Goal: Feedback & Contribution: Contribute content

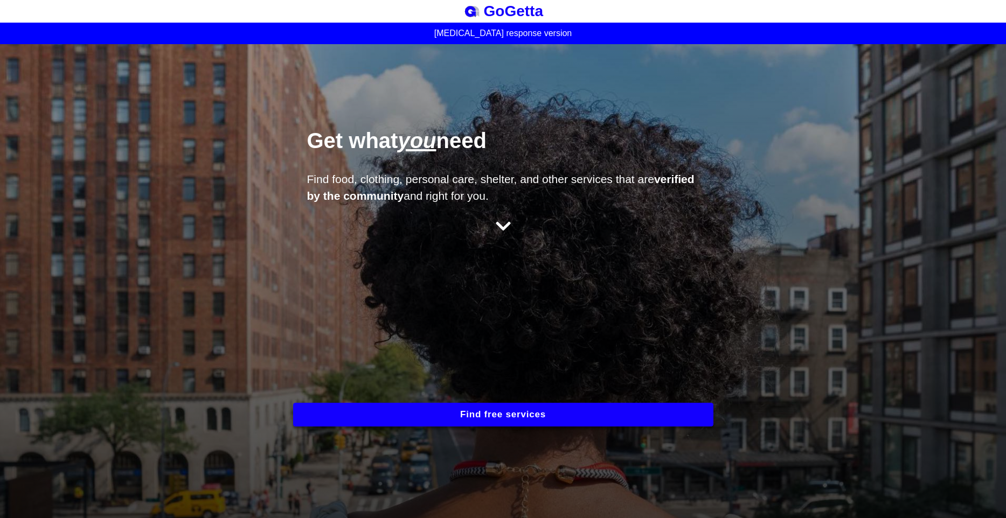
click at [479, 415] on button "Find free services" at bounding box center [503, 415] width 420 height 24
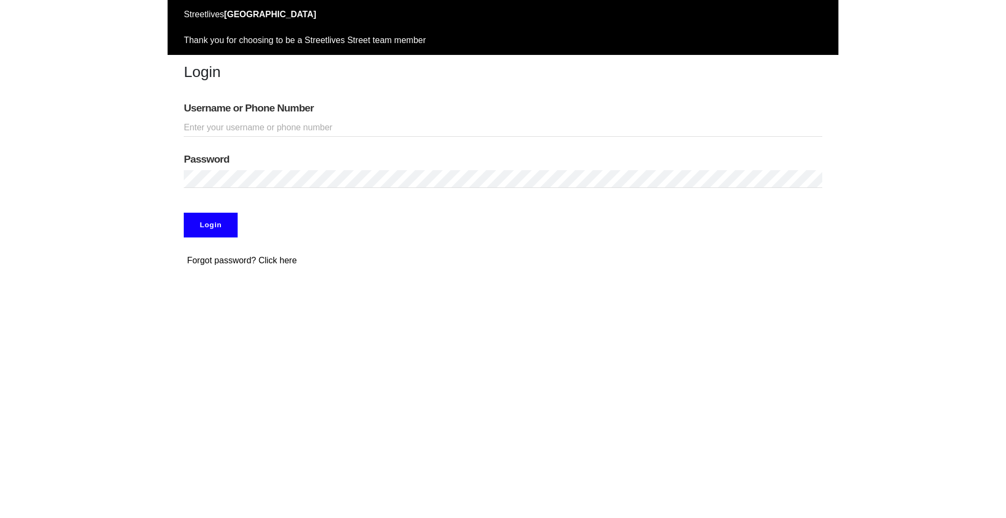
click at [293, 131] on input "Username or Phone Number" at bounding box center [503, 128] width 638 height 18
type input "[PERSON_NAME]"
click at [187, 230] on input "Login" at bounding box center [211, 225] width 54 height 25
click at [373, 270] on div "Forgot password? Click here" at bounding box center [503, 261] width 671 height 30
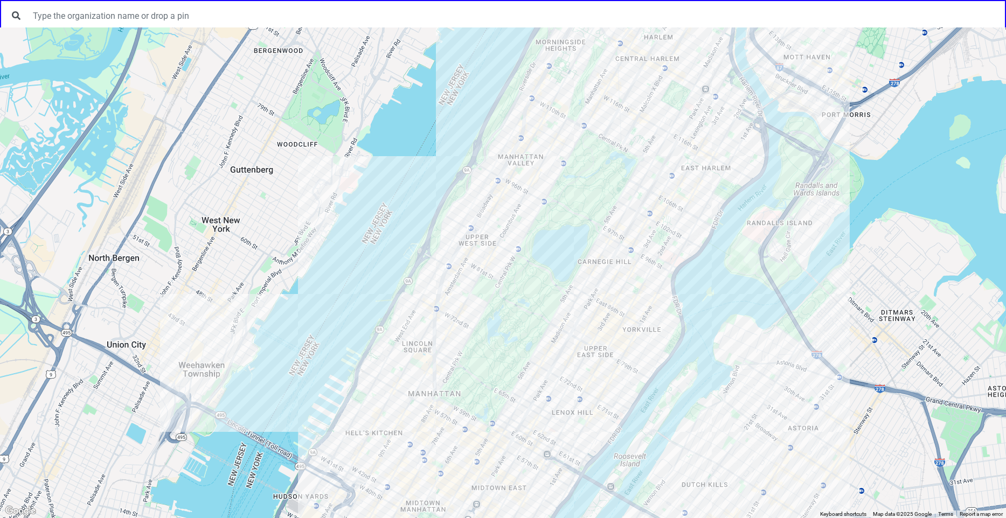
click at [554, 163] on div at bounding box center [503, 272] width 1006 height 491
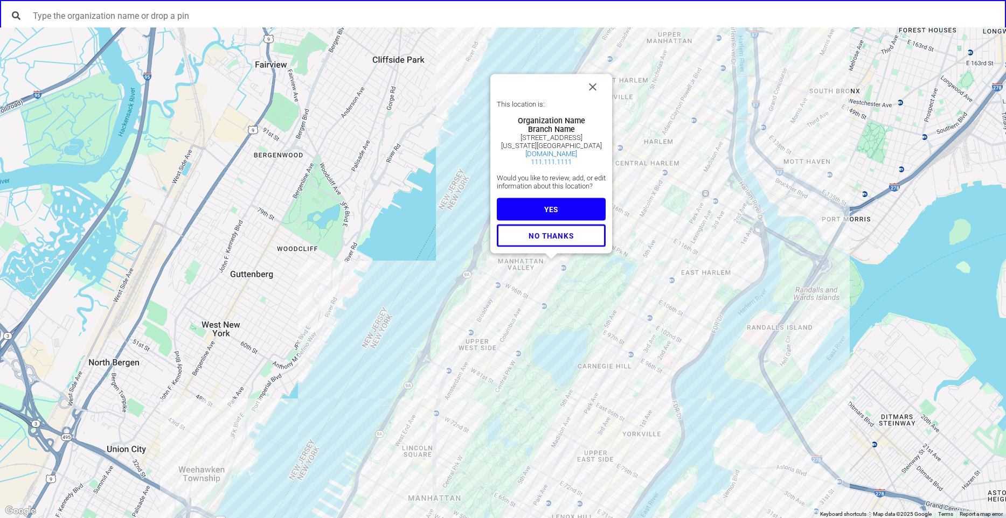
click at [571, 210] on button "YES" at bounding box center [551, 209] width 109 height 23
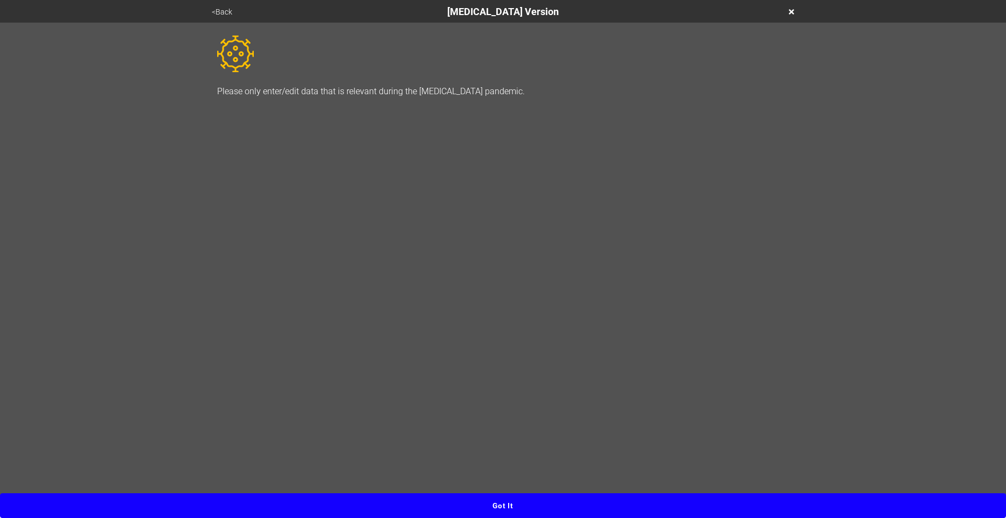
click at [498, 505] on button "Got it" at bounding box center [503, 505] width 1006 height 25
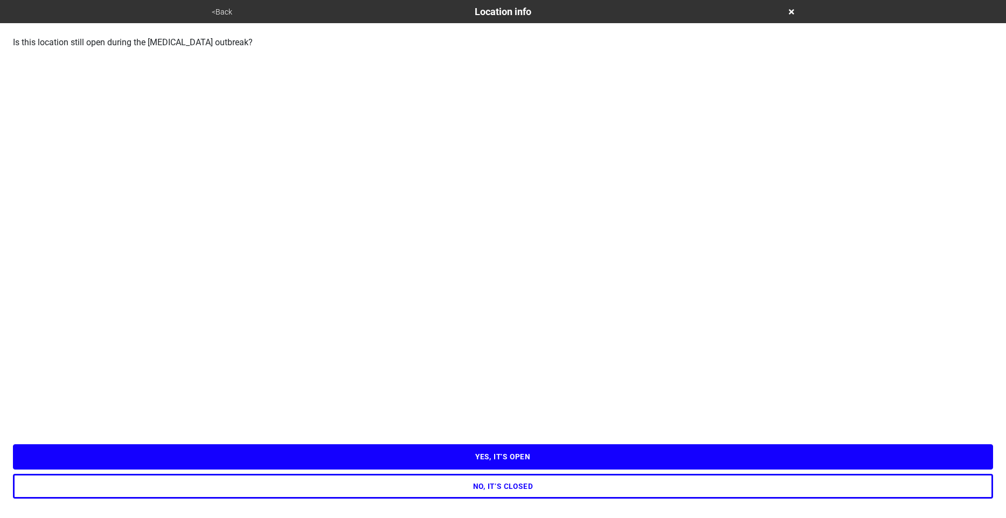
click at [410, 461] on button "YES, IT’S OPEN" at bounding box center [503, 456] width 980 height 25
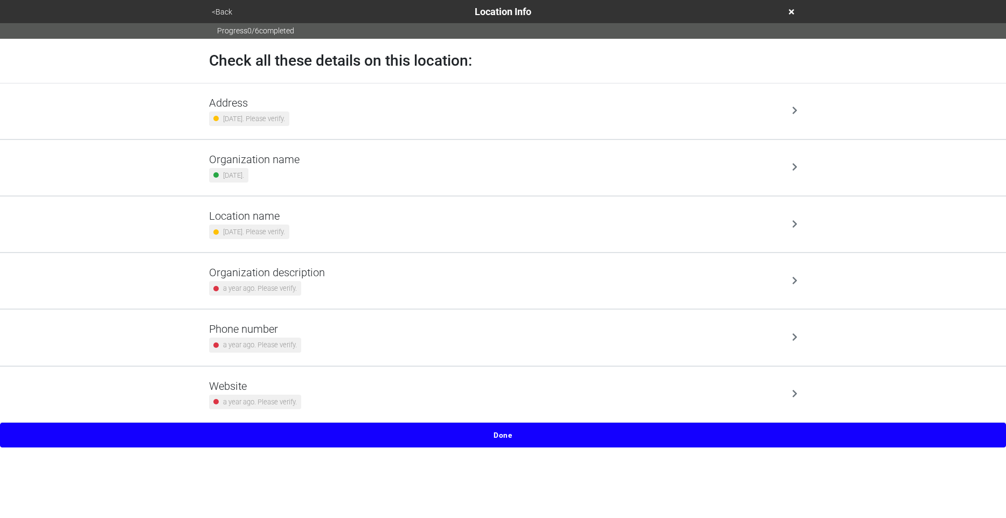
click at [483, 441] on button "Done" at bounding box center [503, 435] width 1006 height 25
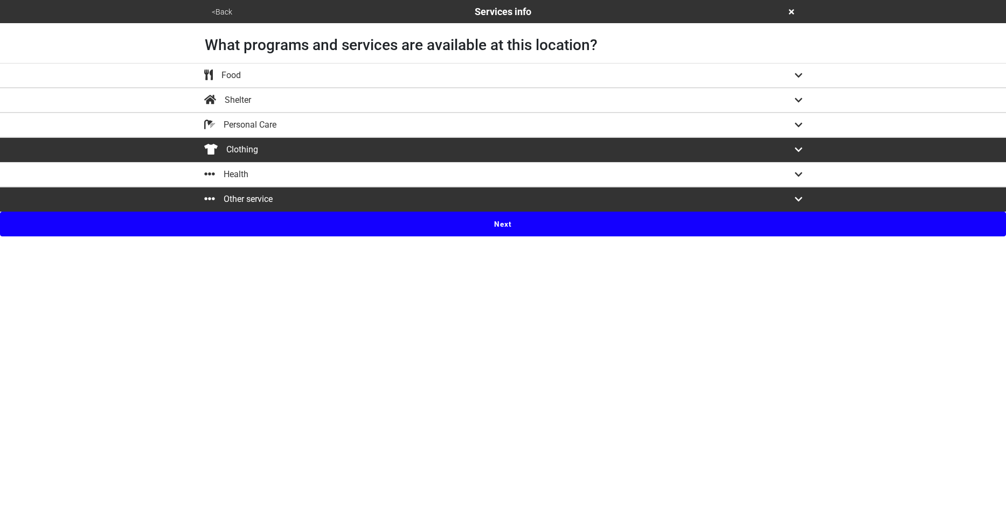
click at [217, 9] on button "<Back" at bounding box center [221, 12] width 27 height 12
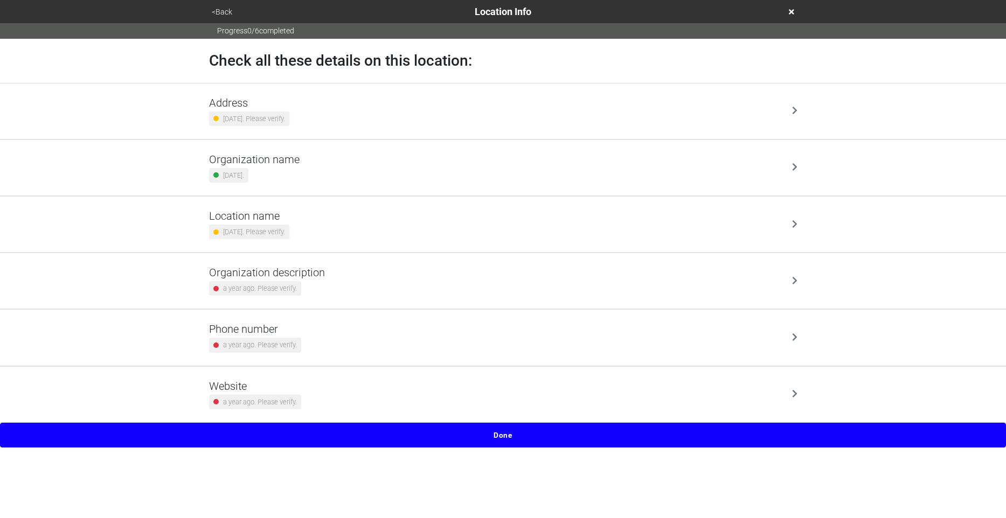
click at [370, 116] on div "Address 9 months ago. Please verify." at bounding box center [503, 111] width 588 height 30
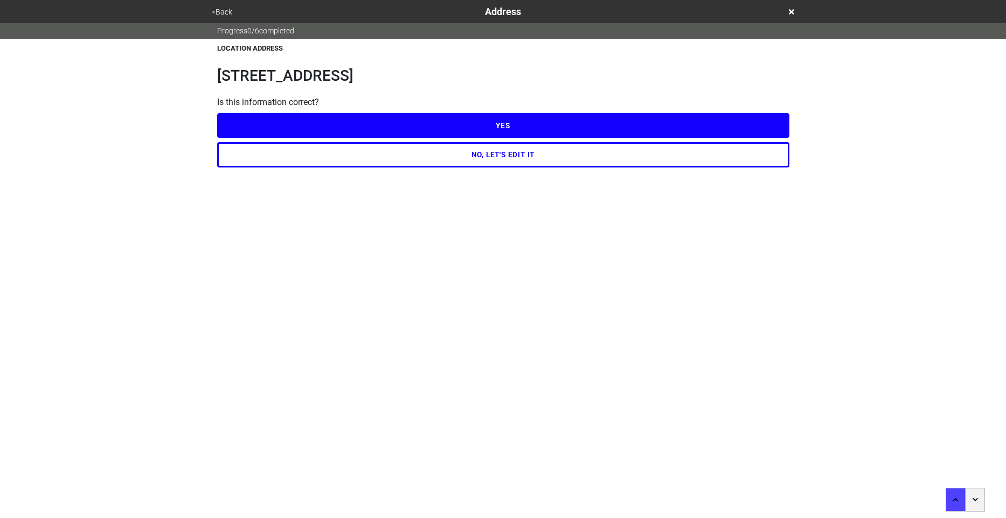
click at [215, 16] on button "<Back" at bounding box center [221, 12] width 27 height 12
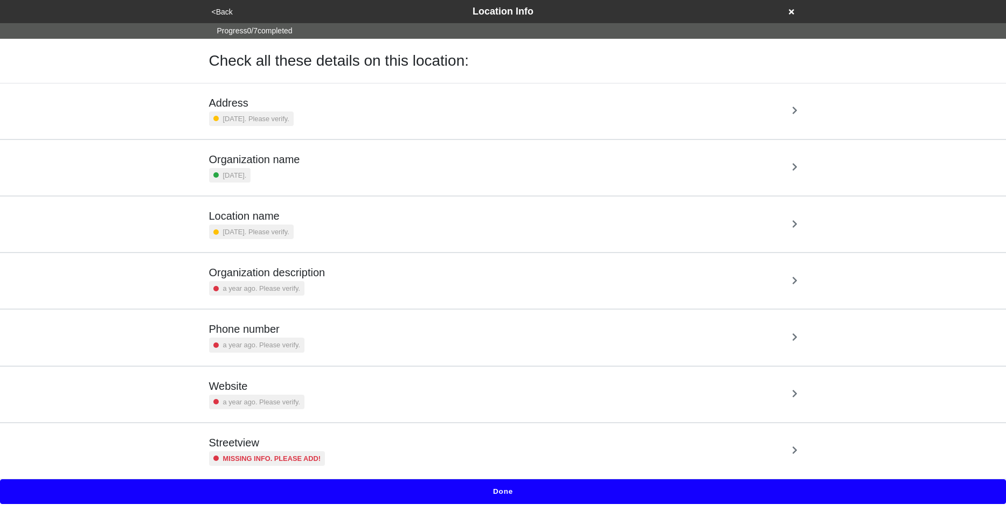
click at [276, 450] on div "Streetview Missing info. Please add!" at bounding box center [267, 451] width 116 height 30
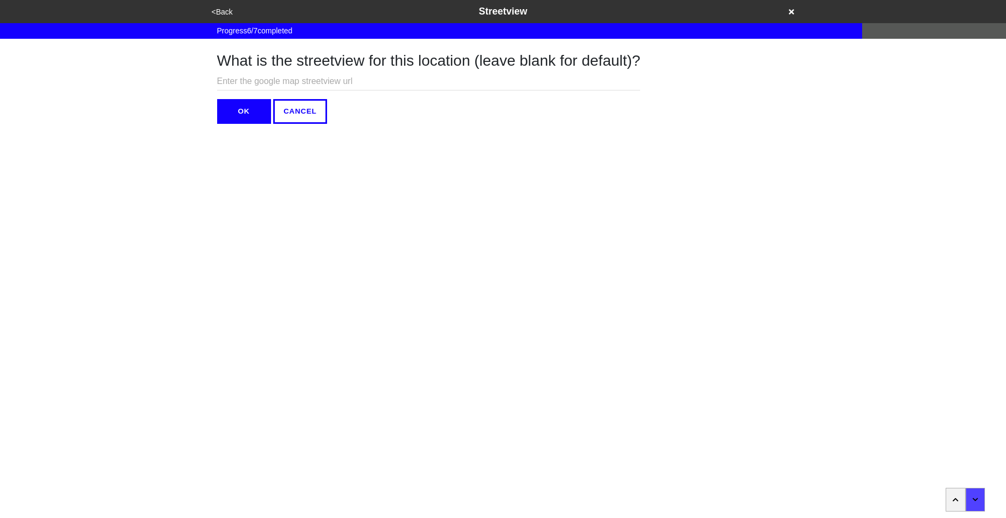
click at [259, 84] on input "text" at bounding box center [428, 82] width 423 height 18
click at [58, 90] on div "<Back Streetview Progress 6 / 7 completed What is the streetview for this locat…" at bounding box center [503, 62] width 1006 height 124
click at [678, 12] on icon at bounding box center [791, 12] width 5 height 8
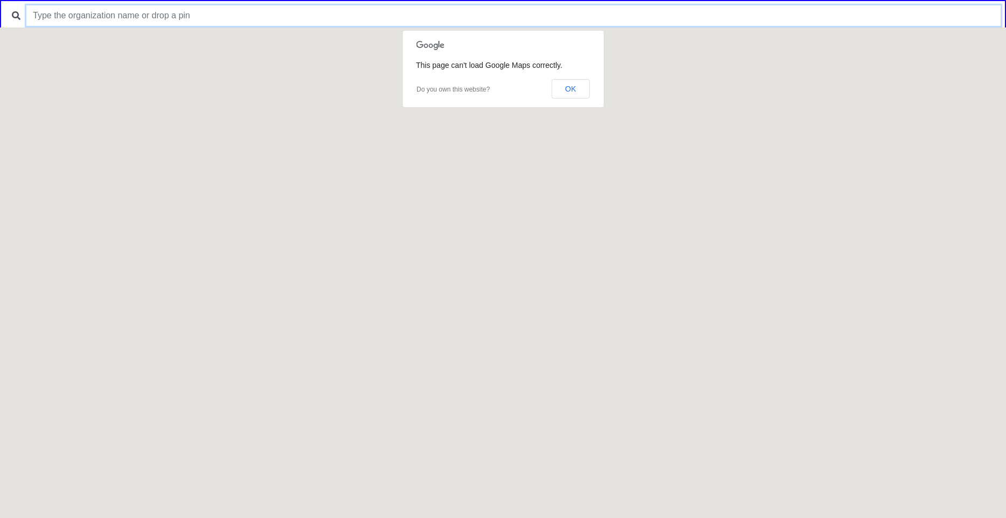
click at [299, 11] on input "text" at bounding box center [513, 15] width 974 height 20
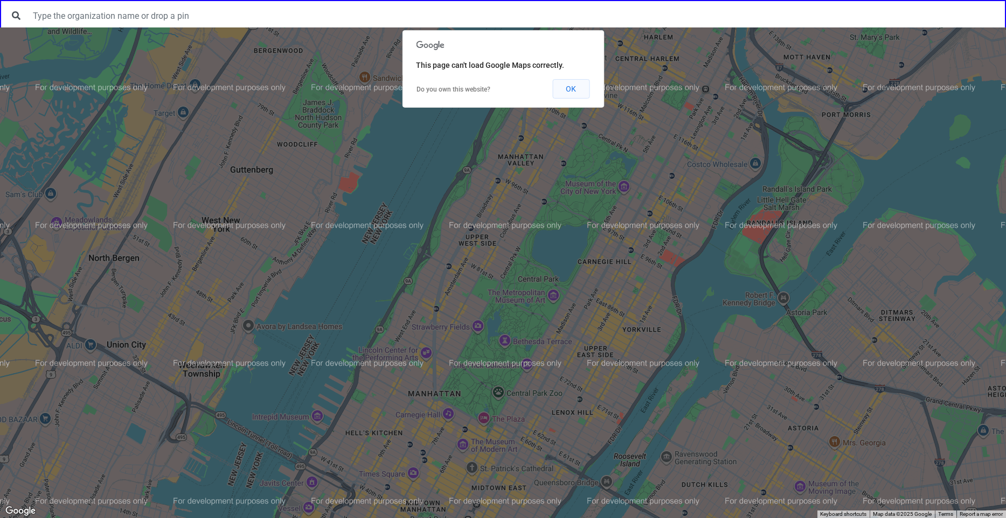
click at [560, 86] on button "OK" at bounding box center [570, 88] width 37 height 19
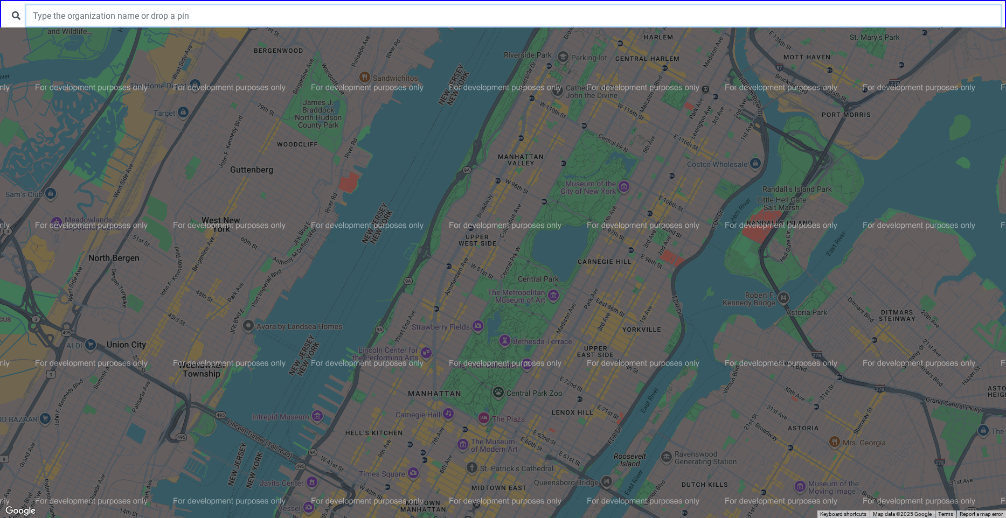
click at [214, 21] on input "text" at bounding box center [513, 15] width 974 height 20
paste input "[US_STATE] City Bar Legal Referral Service"
type input "[US_STATE] City Bar Legal Referral Service"
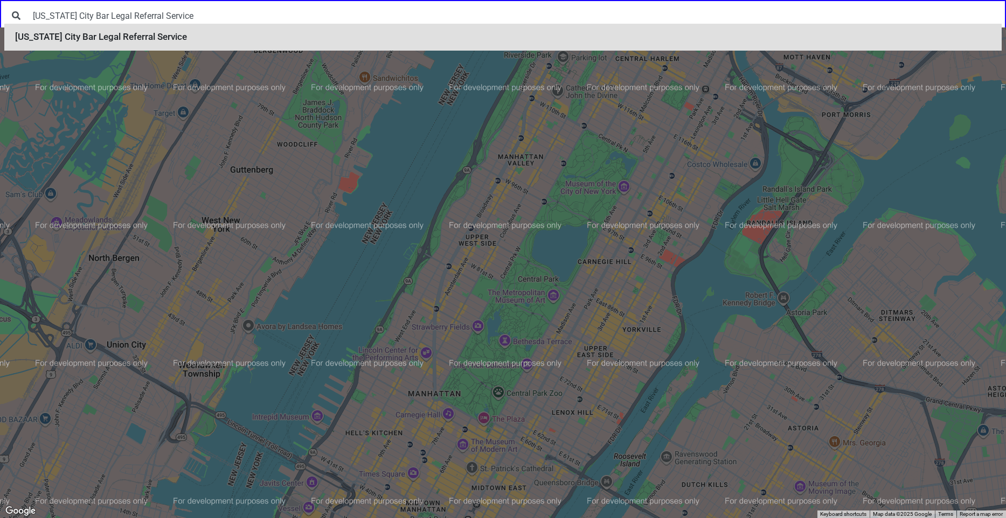
click at [157, 30] on li "[US_STATE] City Bar Legal Referral Service" at bounding box center [502, 37] width 997 height 27
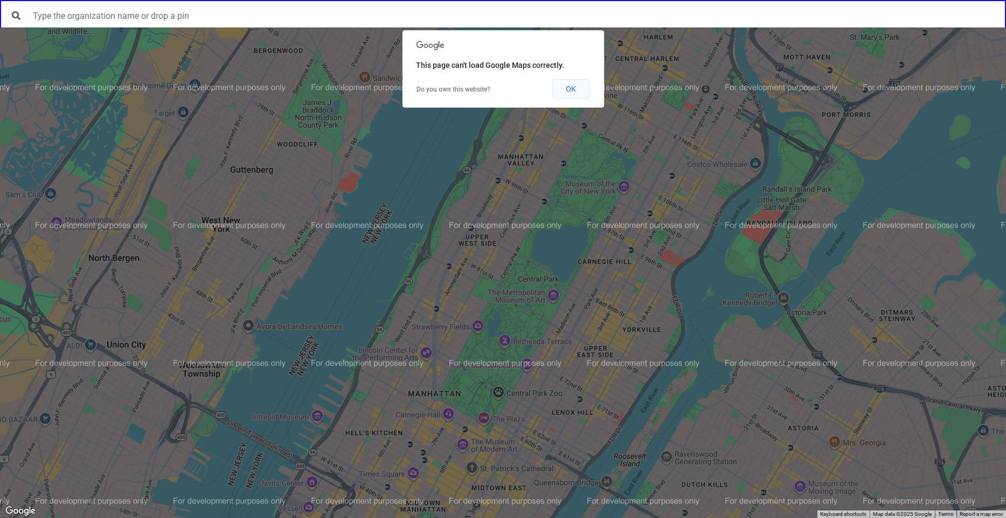
click at [563, 93] on button "OK" at bounding box center [570, 88] width 37 height 19
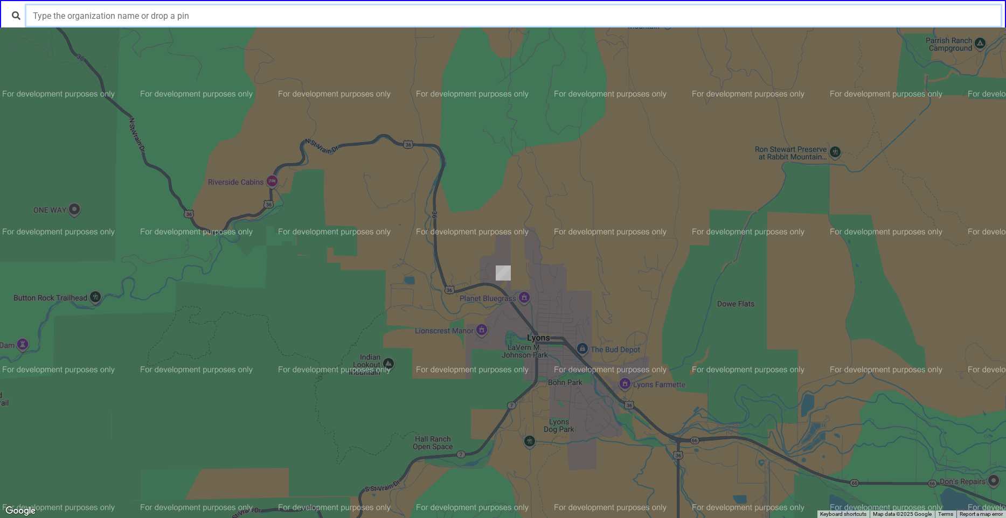
click at [355, 18] on input "text" at bounding box center [513, 15] width 974 height 20
paste input "New York City Bar Legal Referral Service"
type input "New York City Bar Legal Referral Service"
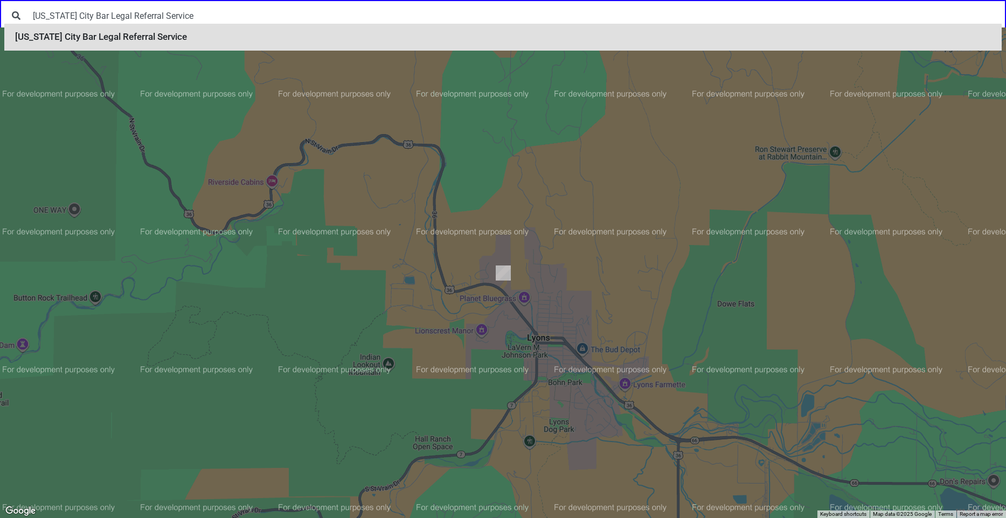
click at [161, 36] on li "New York City Bar Legal Referral Service" at bounding box center [502, 37] width 997 height 27
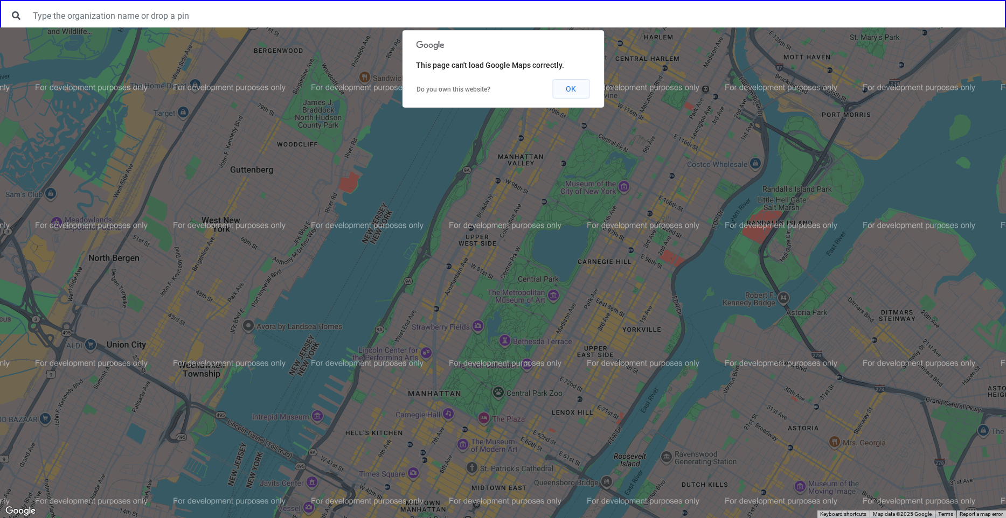
click at [560, 91] on button "OK" at bounding box center [570, 88] width 37 height 19
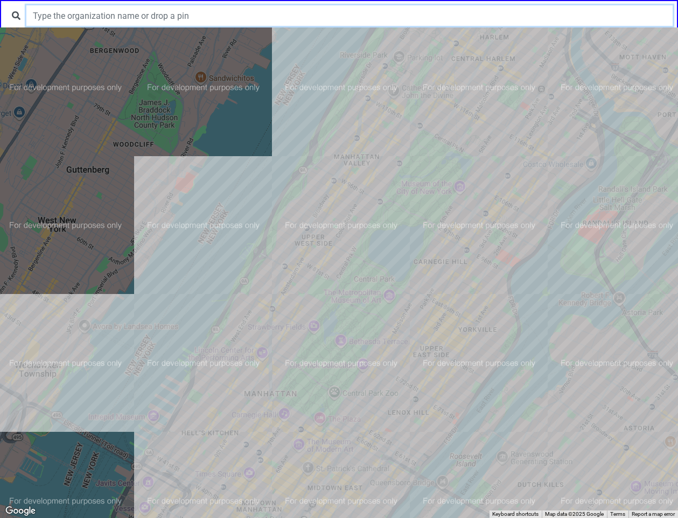
click at [126, 16] on input "text" at bounding box center [349, 15] width 646 height 20
paste input "[US_STATE] City Bar Legal Referral Service"
type input "[US_STATE] City Bar Legal Referral Service"
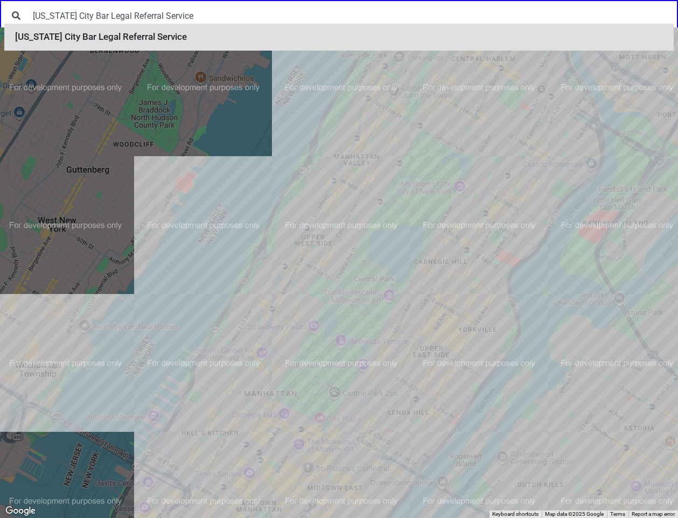
click at [124, 40] on li "[US_STATE] City Bar Legal Referral Service" at bounding box center [339, 37] width 670 height 27
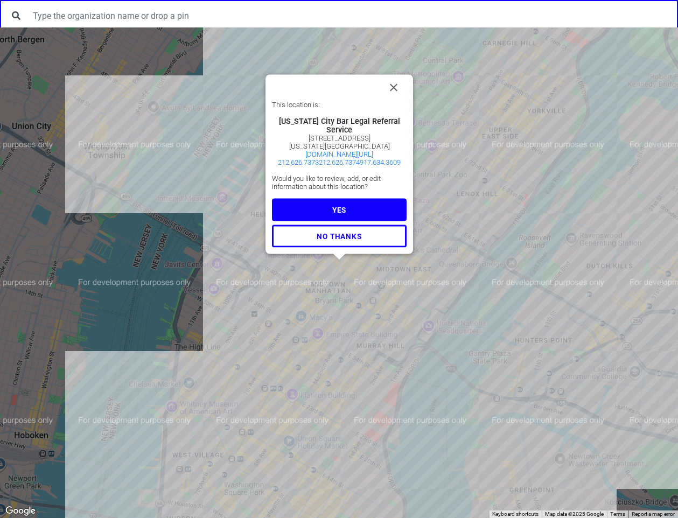
click at [340, 208] on span "YES" at bounding box center [339, 209] width 14 height 9
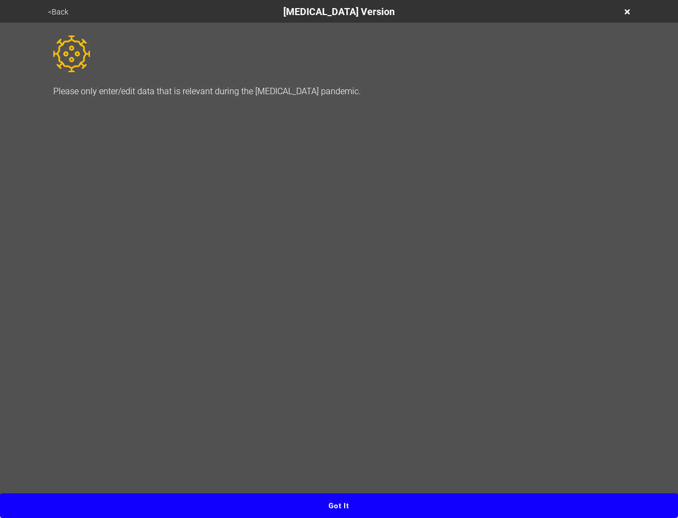
click at [338, 511] on button "Got it" at bounding box center [339, 505] width 678 height 25
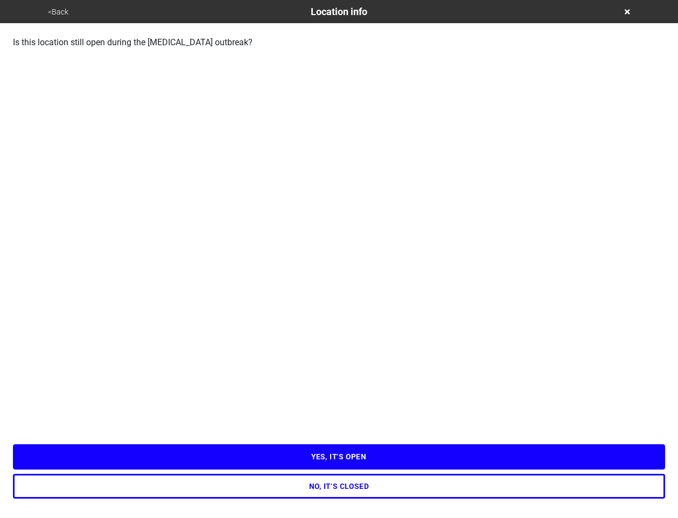
click at [323, 487] on button "NO, IT’S CLOSED" at bounding box center [339, 486] width 652 height 25
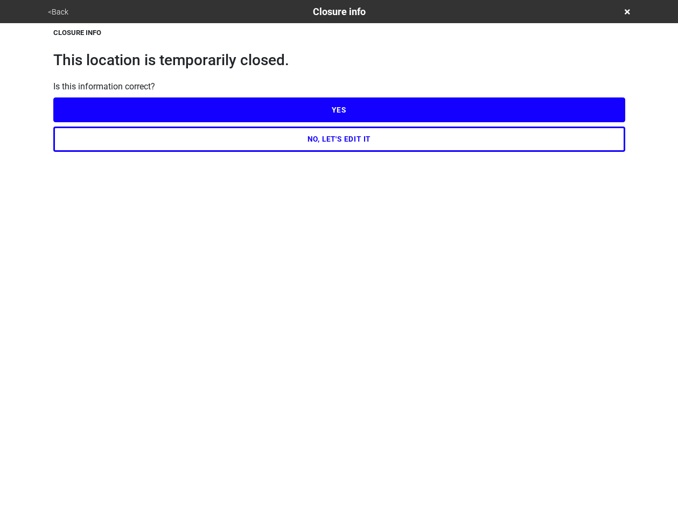
click at [323, 195] on html "<Back Closure info CLOSURE INFO This location is temporarily closed. Is this in…" at bounding box center [339, 97] width 678 height 195
click at [64, 10] on button "<Back" at bounding box center [58, 12] width 27 height 12
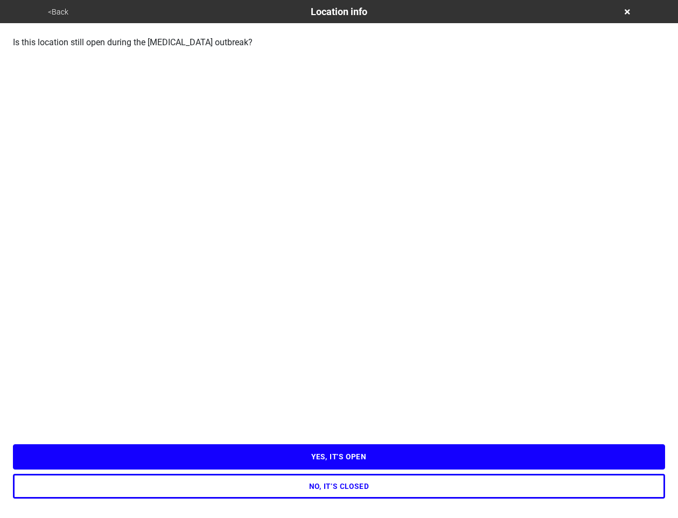
click at [345, 469] on button "YES, IT’S OPEN" at bounding box center [339, 456] width 652 height 25
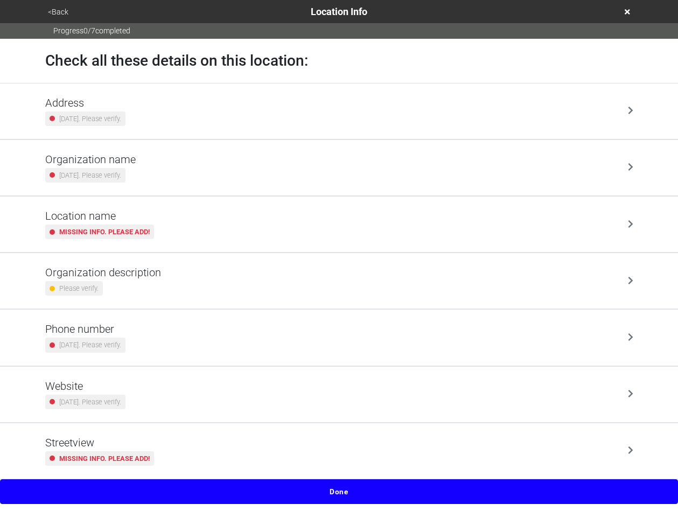
click at [137, 448] on h5 "Streetview" at bounding box center [99, 442] width 109 height 13
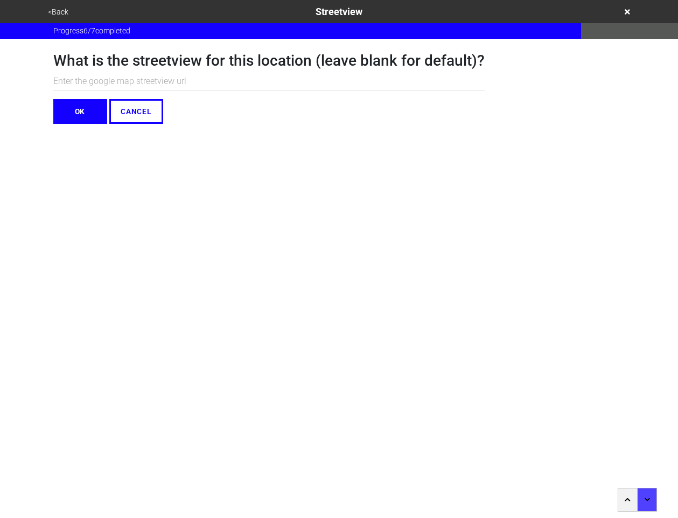
click at [186, 84] on input "text" at bounding box center [268, 82] width 431 height 18
paste input "[URL][DOMAIN_NAME][DOMAIN_NAME]"
type input "[URL][DOMAIN_NAME][DOMAIN_NAME]"
click at [79, 108] on button "OK" at bounding box center [80, 111] width 54 height 25
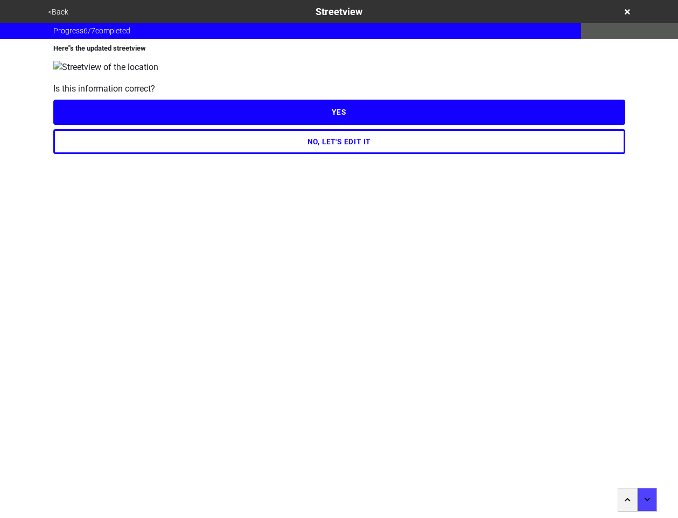
click at [259, 117] on button "YES" at bounding box center [339, 112] width 572 height 25
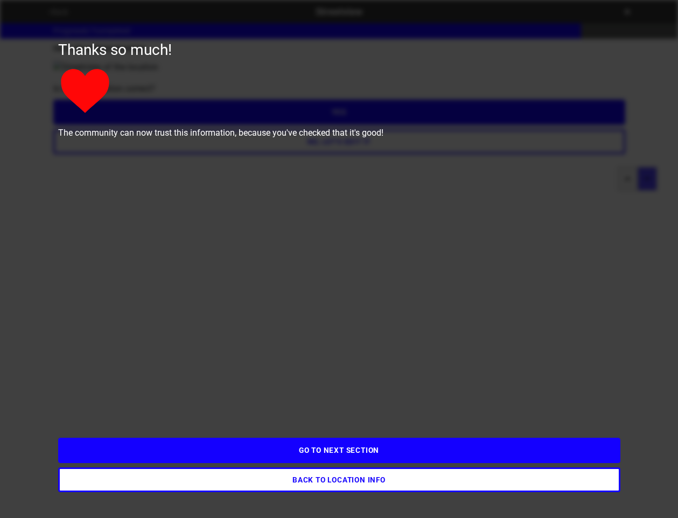
click at [498, 241] on div "Thanks so much! The community can now trust this information, because you've ch…" at bounding box center [339, 259] width 614 height 518
